Goal: Information Seeking & Learning: Learn about a topic

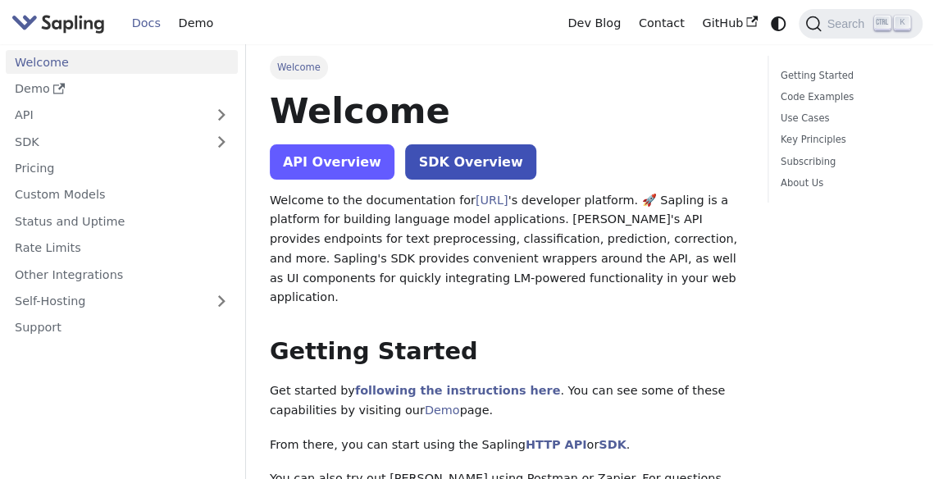
click at [333, 163] on link "API Overview" at bounding box center [332, 161] width 125 height 35
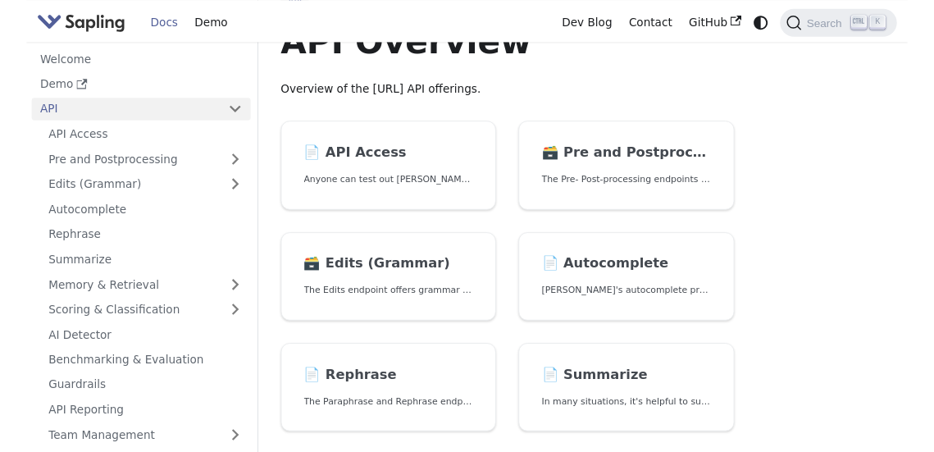
scroll to position [63, 0]
